Goal: Task Accomplishment & Management: Manage account settings

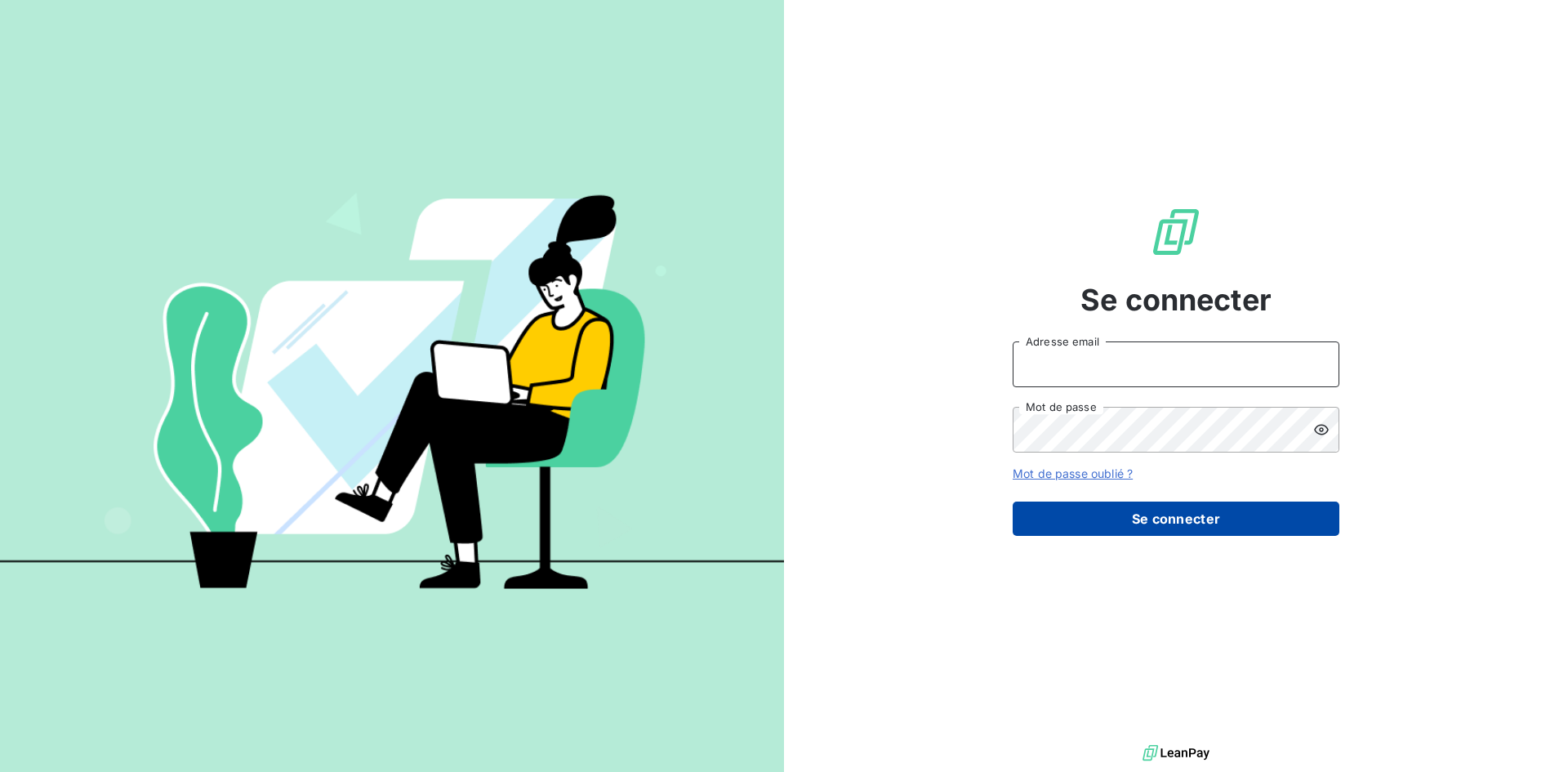
type input "[EMAIL_ADDRESS][DOMAIN_NAME]"
click at [1116, 511] on button "Se connecter" at bounding box center [1175, 518] width 327 height 35
